Goal: Information Seeking & Learning: Learn about a topic

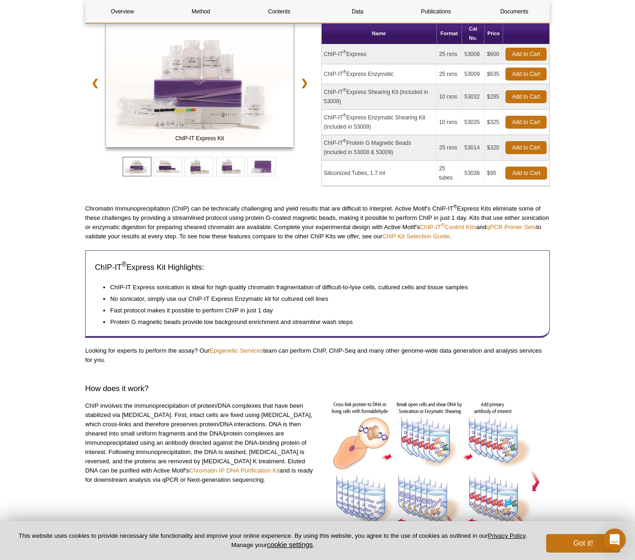
scroll to position [55, 0]
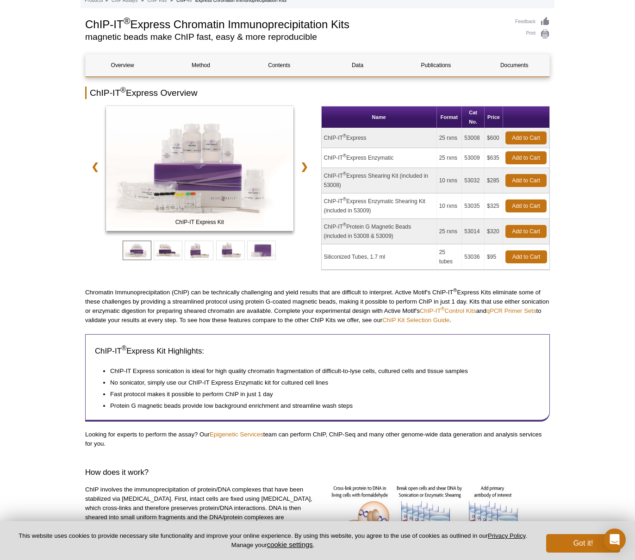
click at [380, 159] on td "ChIP-IT ® Express Enzymatic" at bounding box center [378, 158] width 115 height 20
click at [335, 156] on td "ChIP-IT ® Express Enzymatic" at bounding box center [378, 158] width 115 height 20
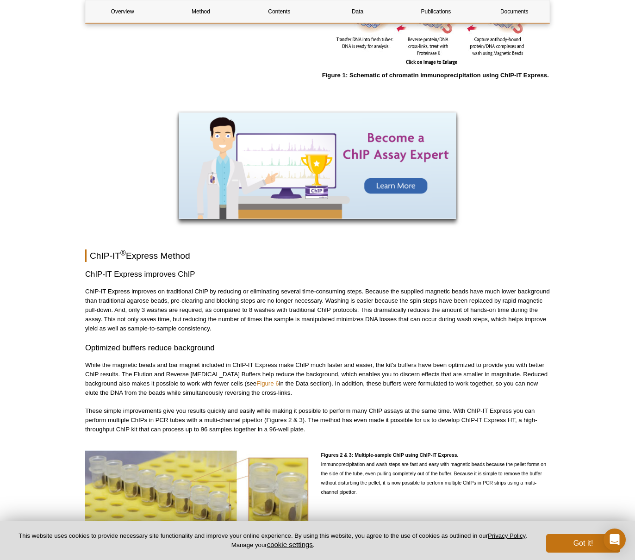
scroll to position [513, 0]
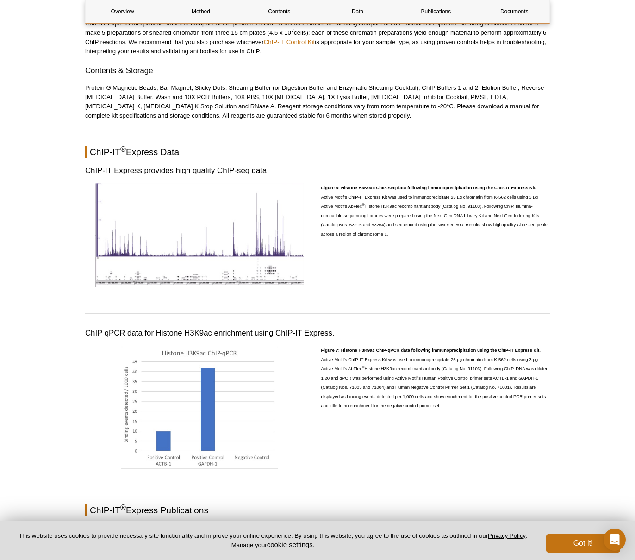
scroll to position [2028, 0]
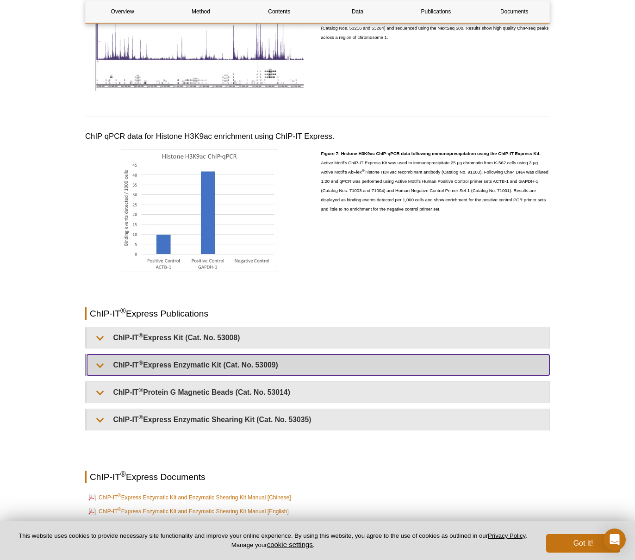
click at [346, 368] on summary "ChIP-IT ® Express Enzymatic Kit (Cat. No. 53009)" at bounding box center [318, 364] width 462 height 21
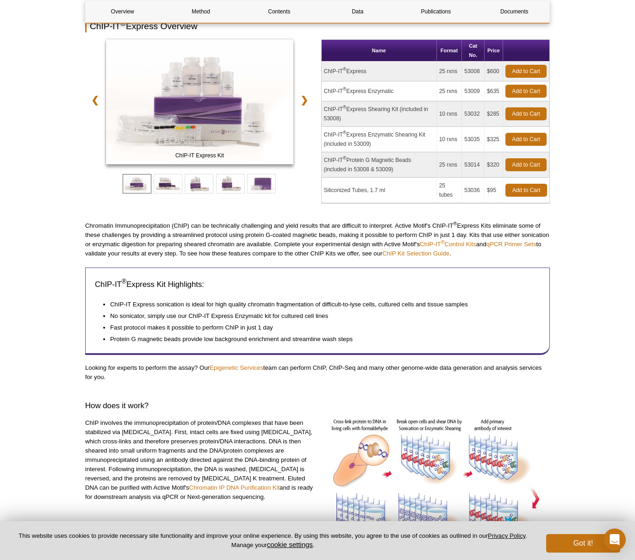
scroll to position [0, 0]
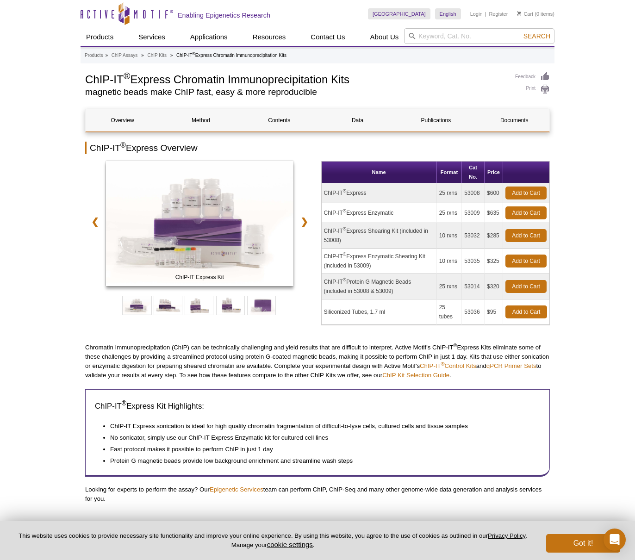
click at [343, 213] on sup "®" at bounding box center [344, 210] width 3 height 5
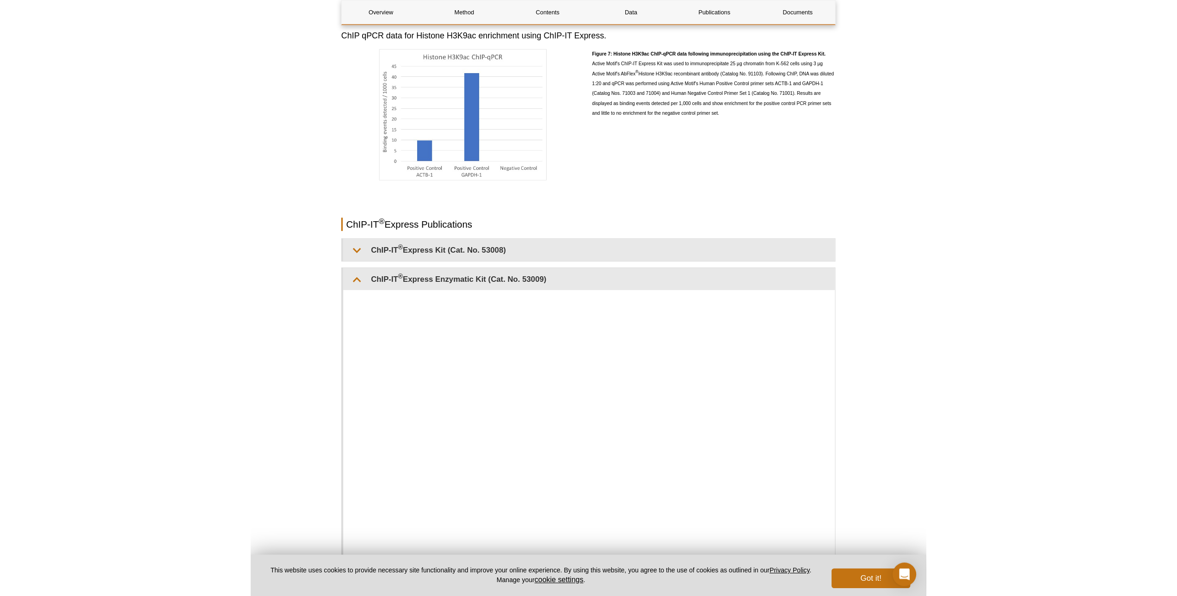
scroll to position [2300, 0]
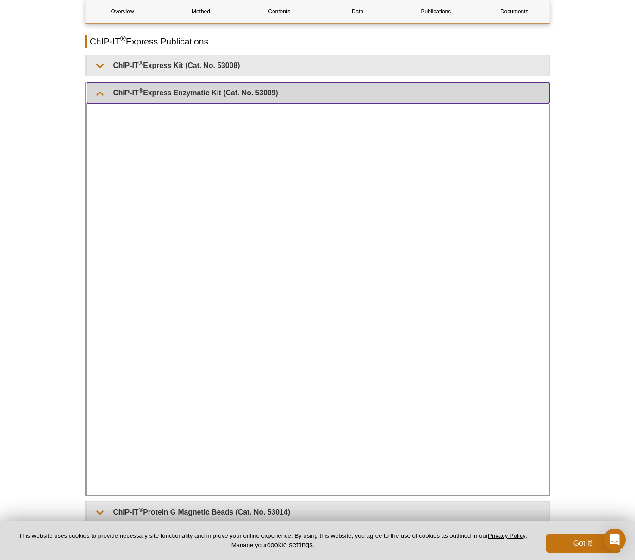
click at [228, 96] on summary "ChIP-IT ® Express Enzymatic Kit (Cat. No. 53009)" at bounding box center [318, 92] width 462 height 21
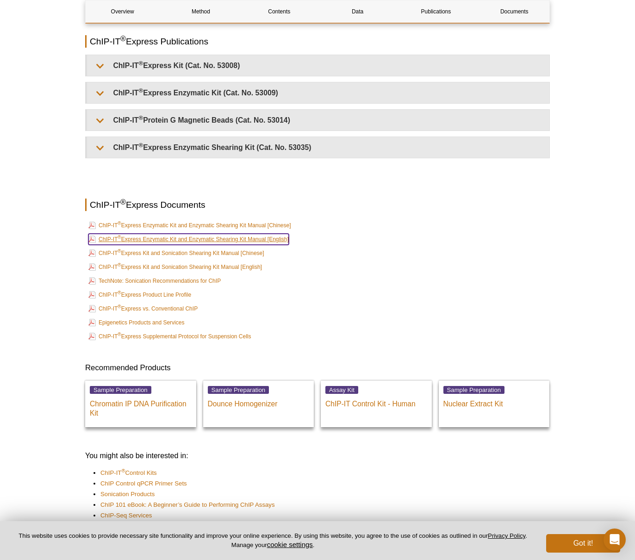
click at [237, 236] on link "ChIP-IT ® Express Enzymatic Kit and Enzymatic Shearing Kit Manual [English]" at bounding box center [188, 239] width 200 height 11
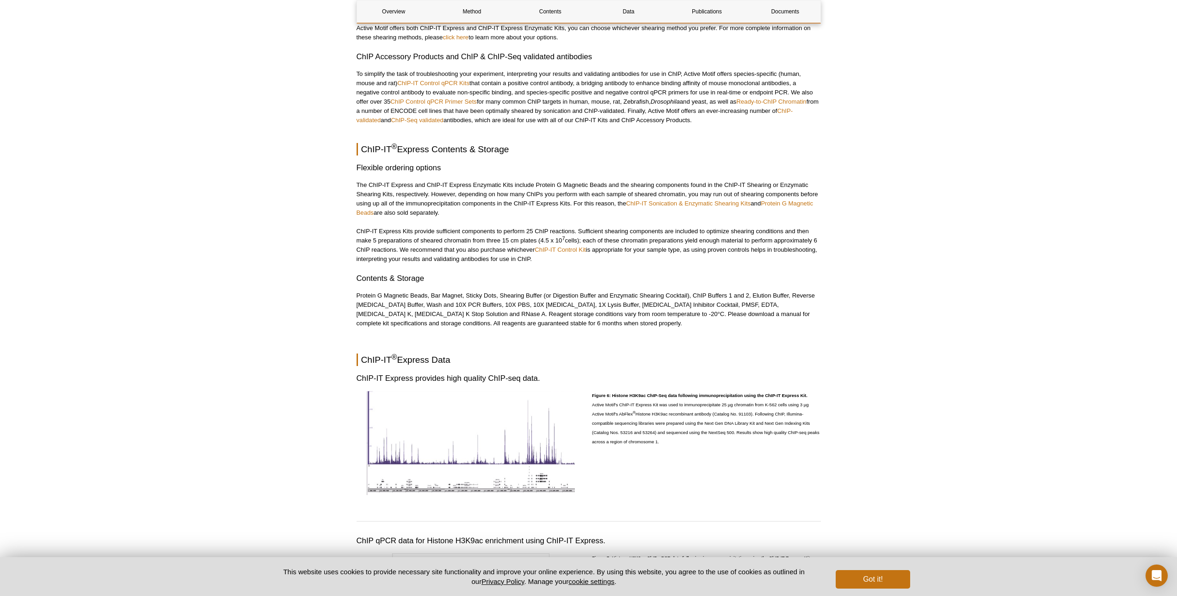
scroll to position [1580, 0]
